Goal: Transaction & Acquisition: Purchase product/service

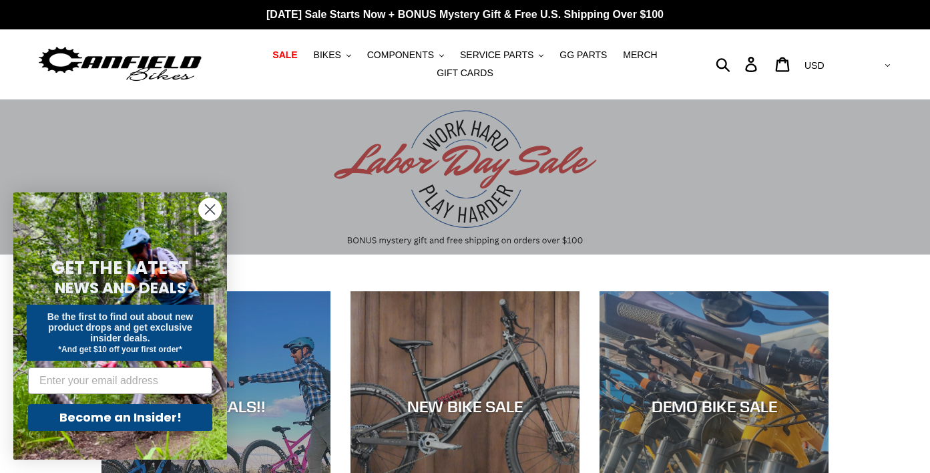
click at [209, 208] on icon "Close dialog" at bounding box center [210, 209] width 9 height 9
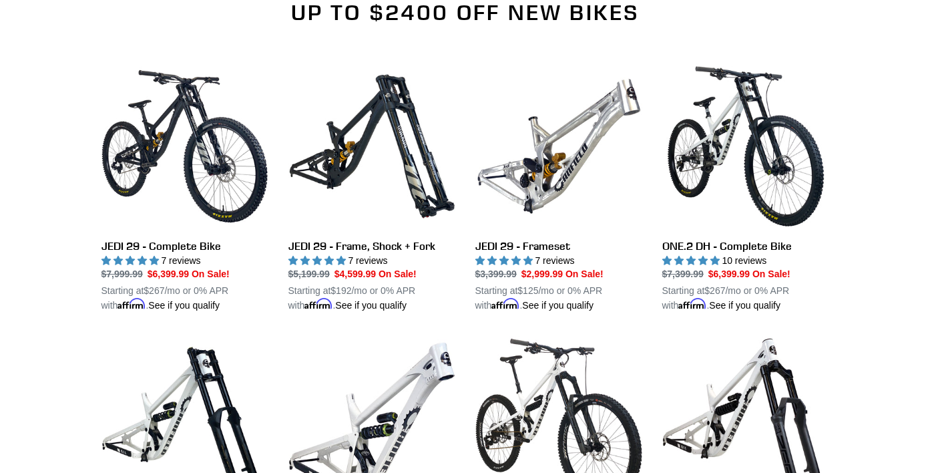
scroll to position [996, 0]
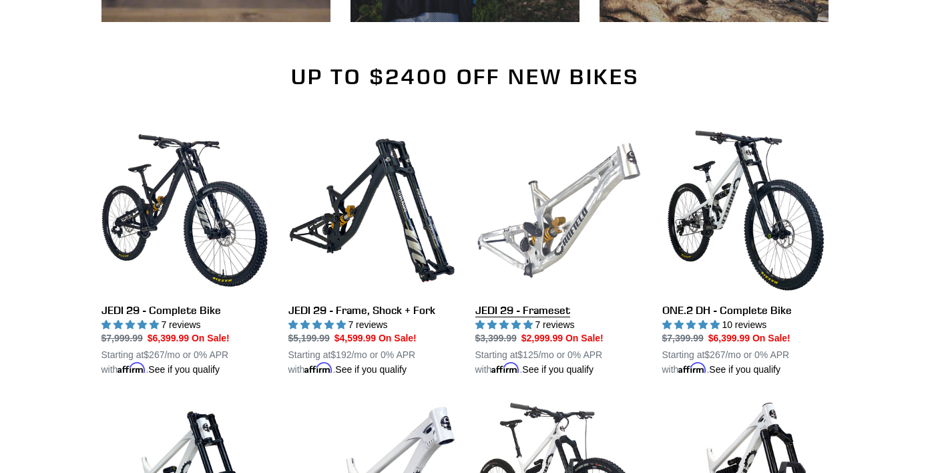
click at [554, 239] on link "JEDI 29 - Frameset" at bounding box center [558, 252] width 167 height 250
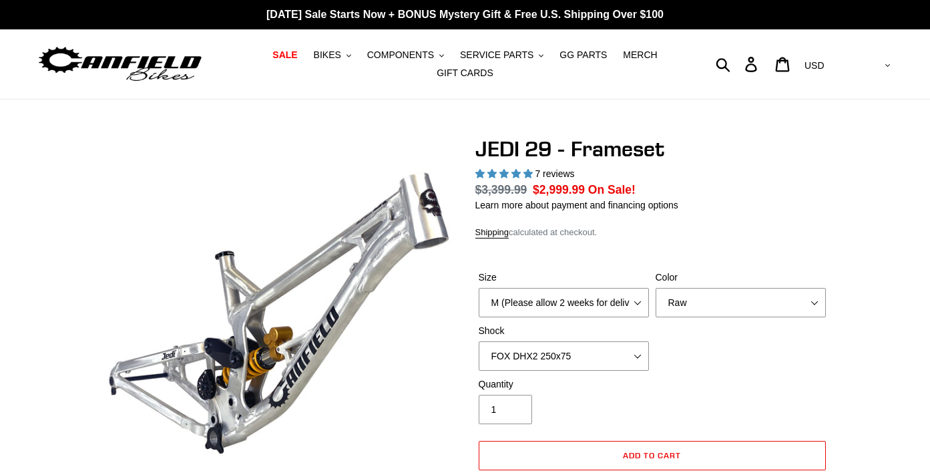
select select "highest-rating"
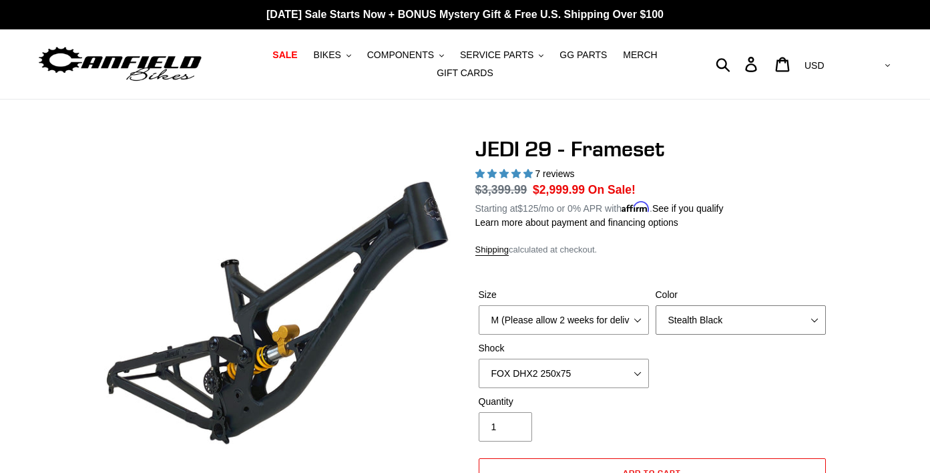
select select "Orange"
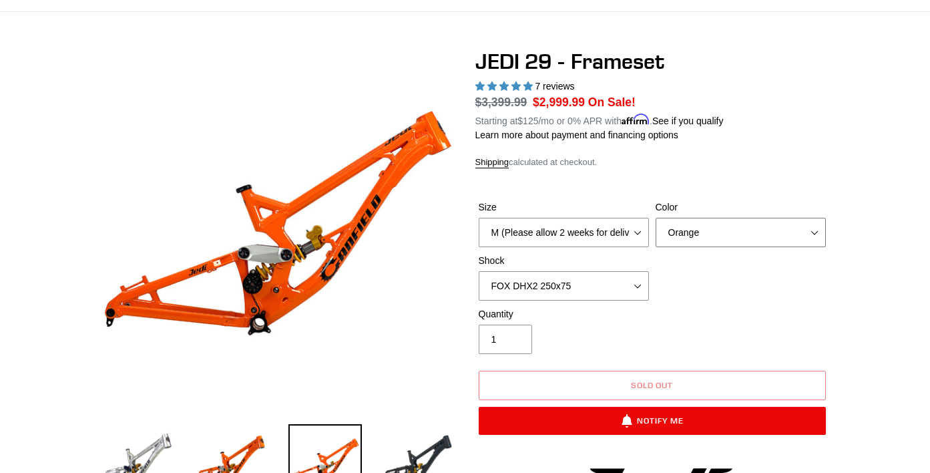
scroll to position [89, 0]
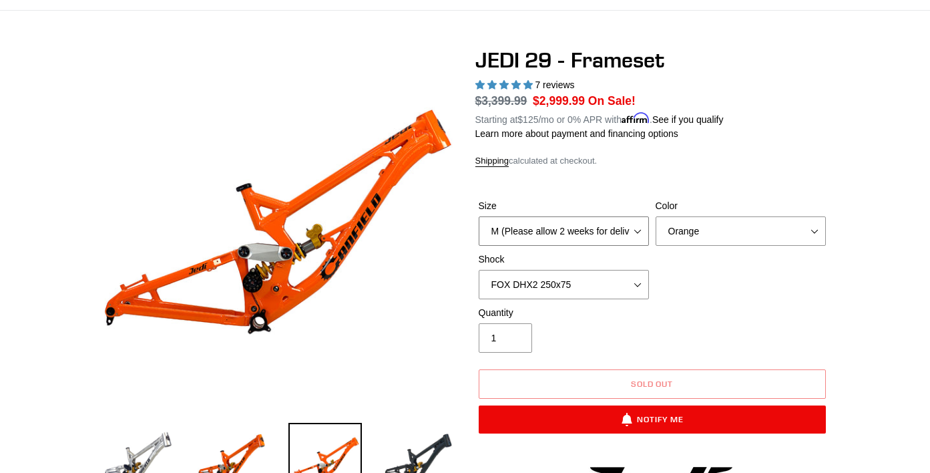
select select "L (Please allow 2 weeks for delivery)"
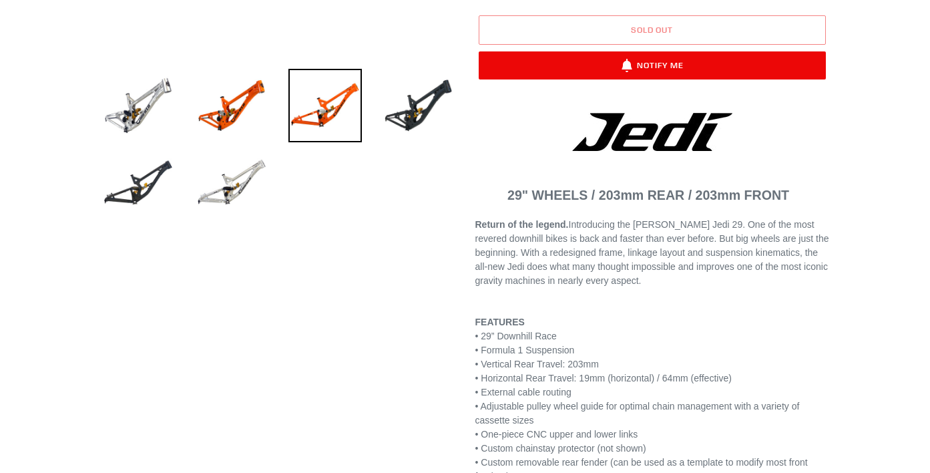
scroll to position [103, 0]
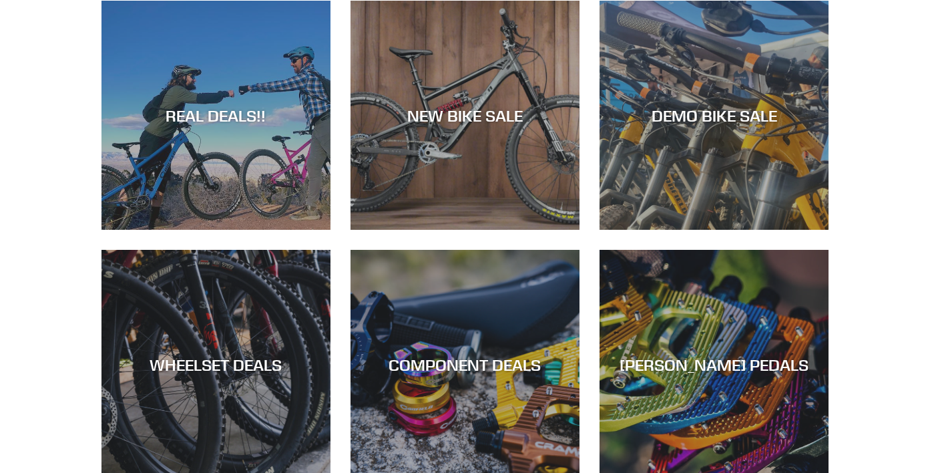
scroll to position [75, 0]
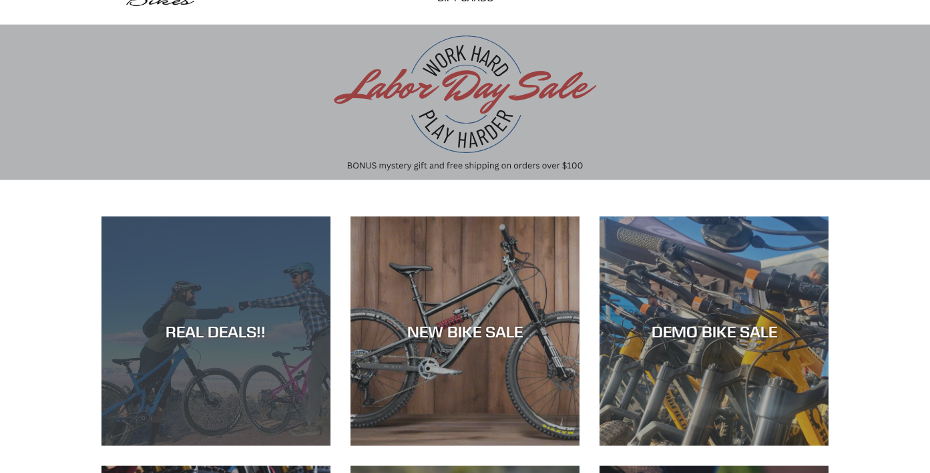
click at [262, 332] on div "REAL DEALS!!" at bounding box center [215, 330] width 229 height 19
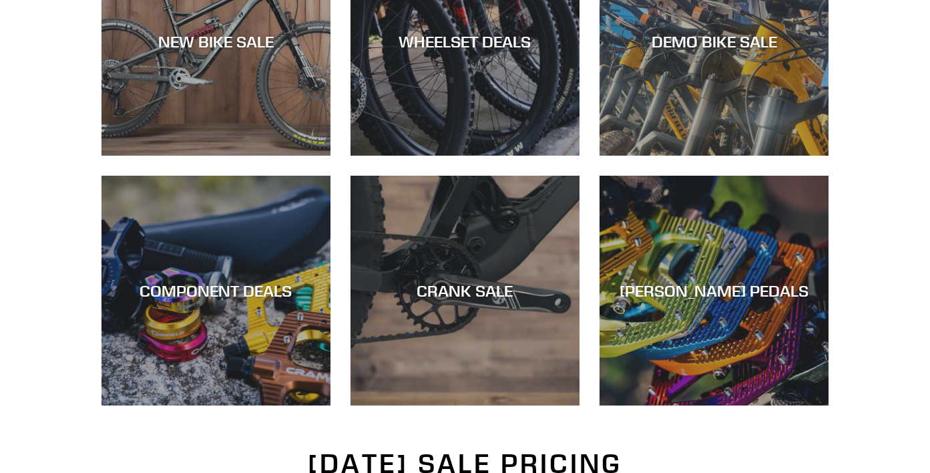
scroll to position [400, 0]
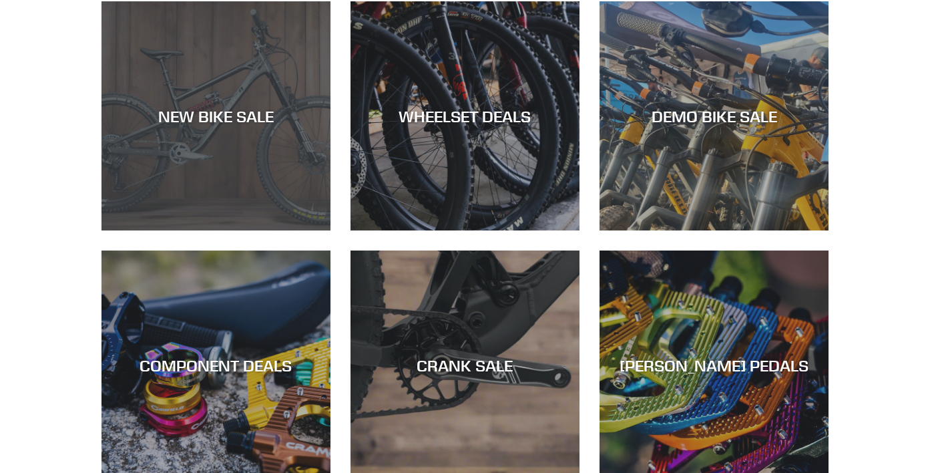
click at [178, 230] on div "NEW BIKE SALE" at bounding box center [215, 230] width 229 height 0
